Goal: Information Seeking & Learning: Learn about a topic

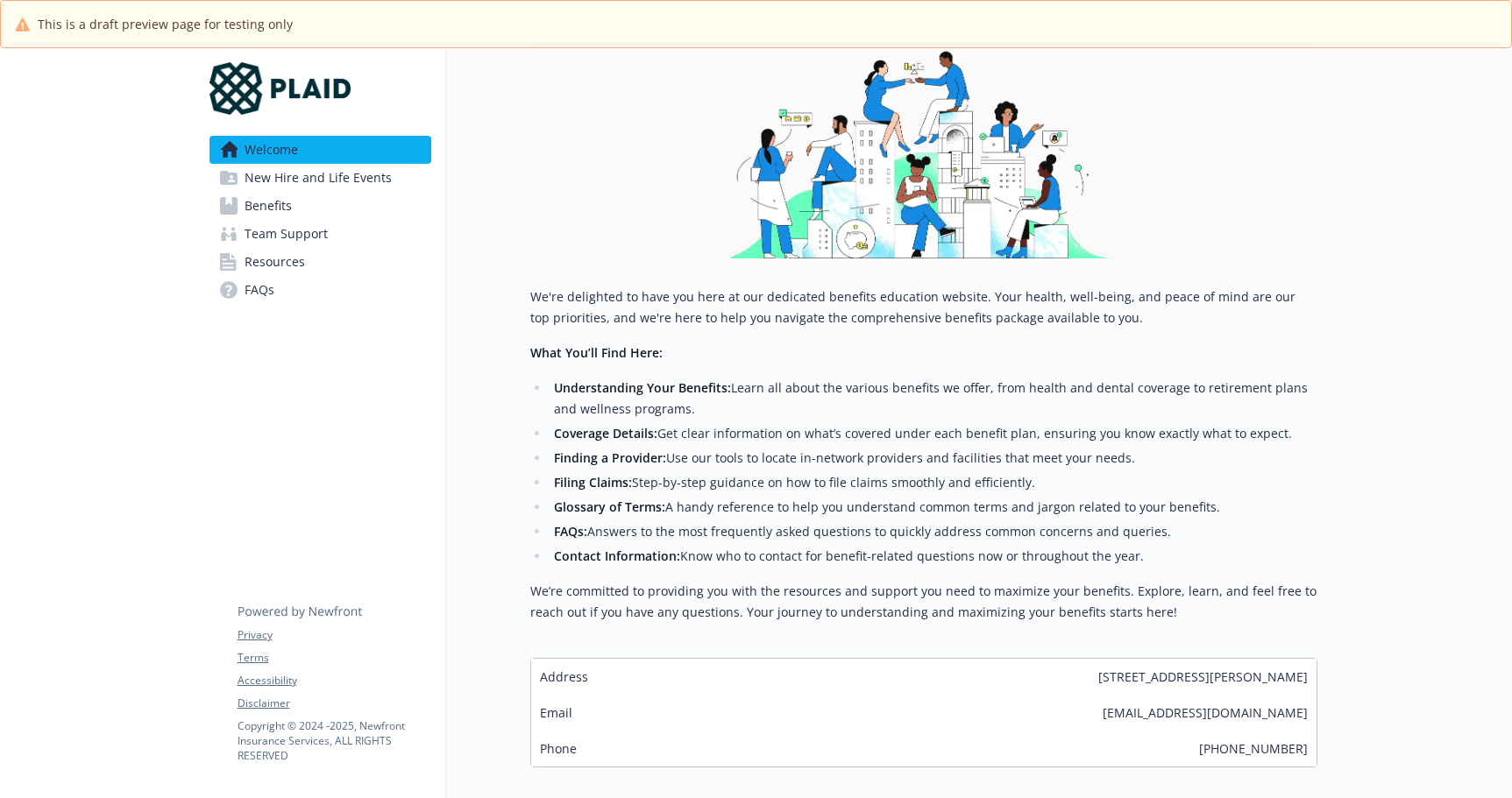
scroll to position [348, 0]
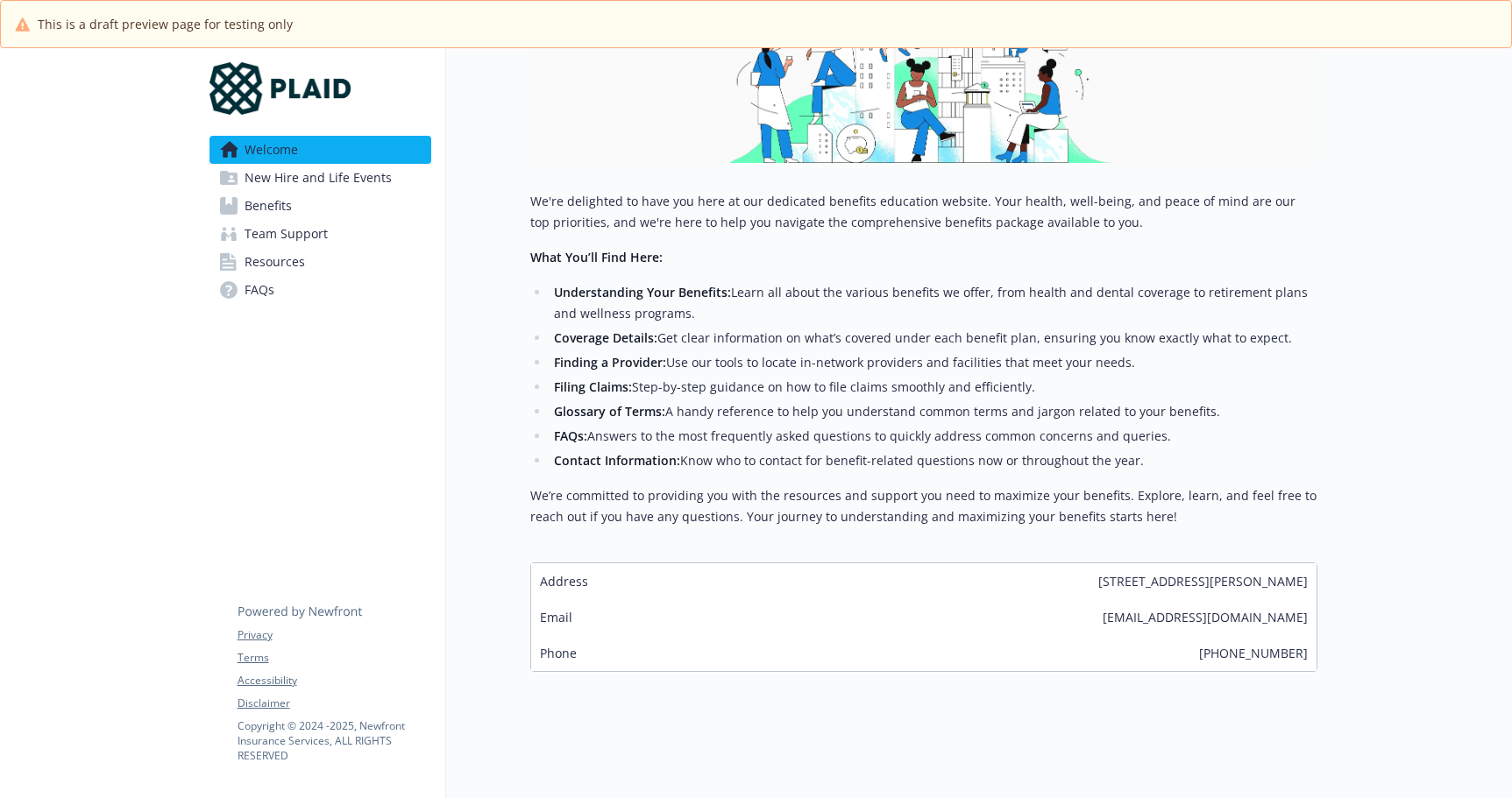
click at [284, 205] on span "Benefits" at bounding box center [267, 206] width 47 height 28
